Goal: Information Seeking & Learning: Find specific fact

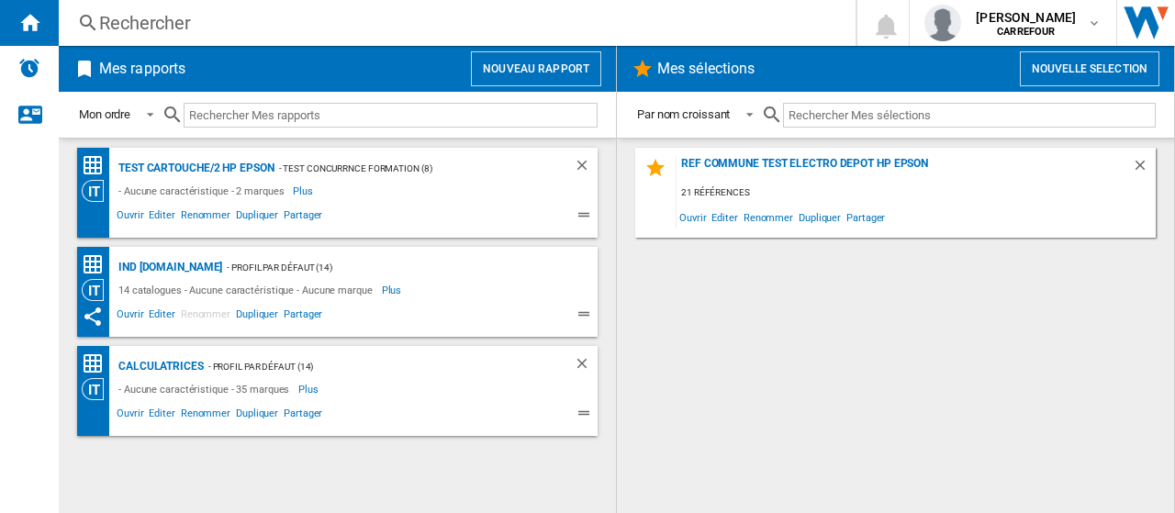
click at [258, 24] on div "Rechercher" at bounding box center [453, 23] width 709 height 26
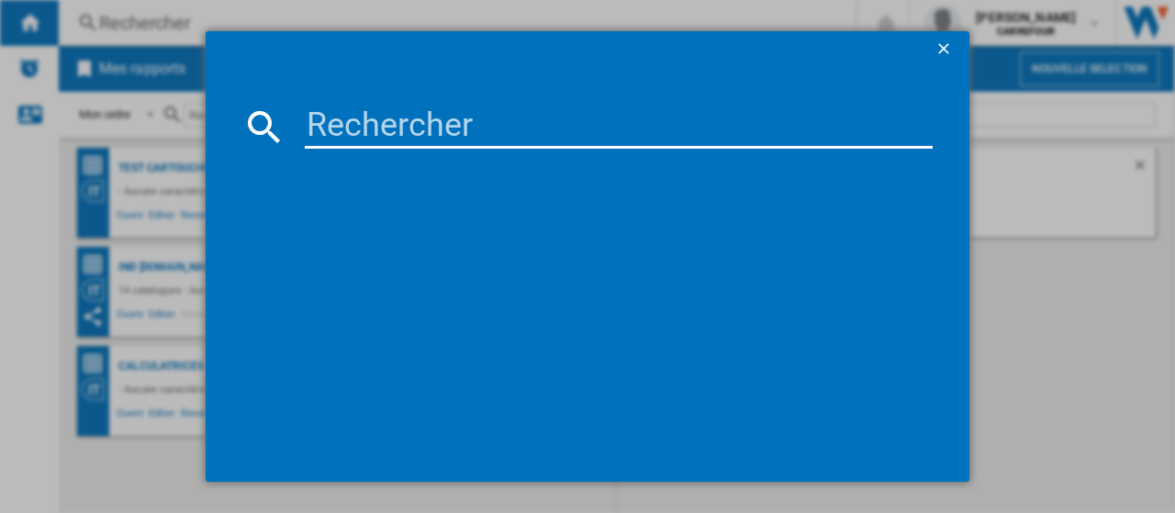
click at [391, 108] on input at bounding box center [619, 127] width 628 height 44
paste input "4547410489071"
type input "4547410489071"
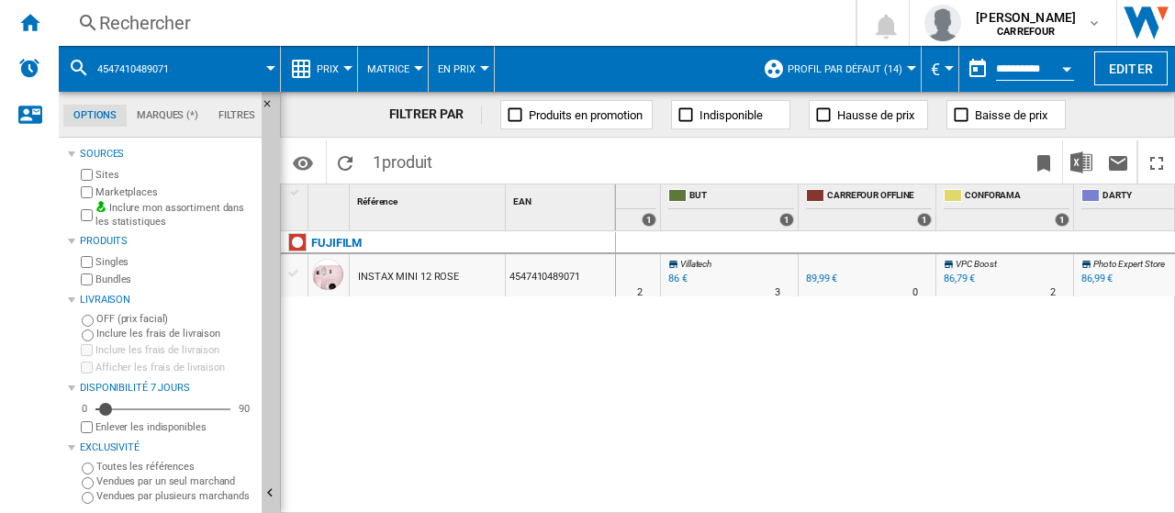
scroll to position [0, 1209]
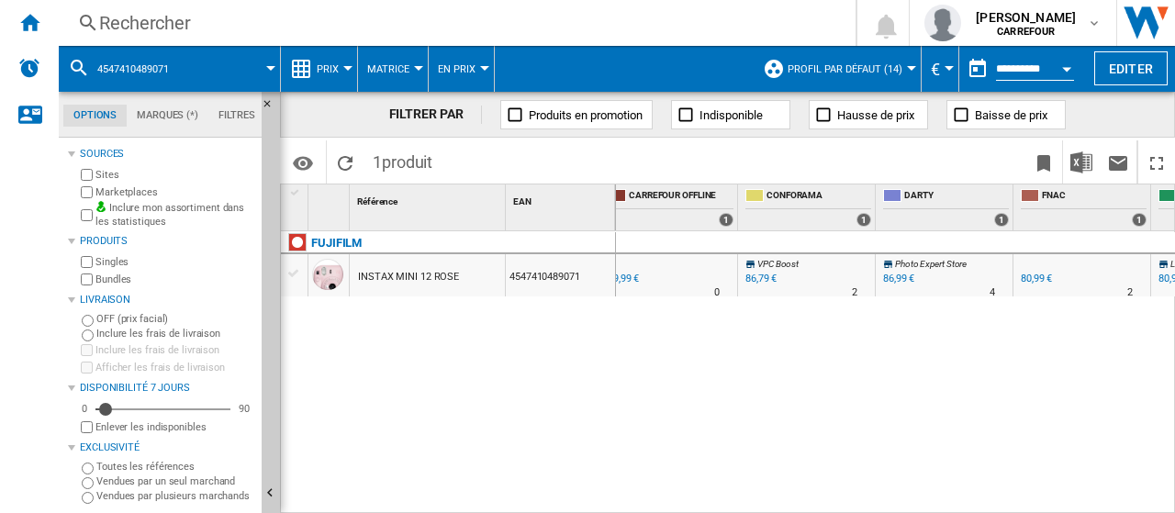
click at [908, 273] on div "86,99 €" at bounding box center [898, 279] width 31 height 12
